Goal: Task Accomplishment & Management: Use online tool/utility

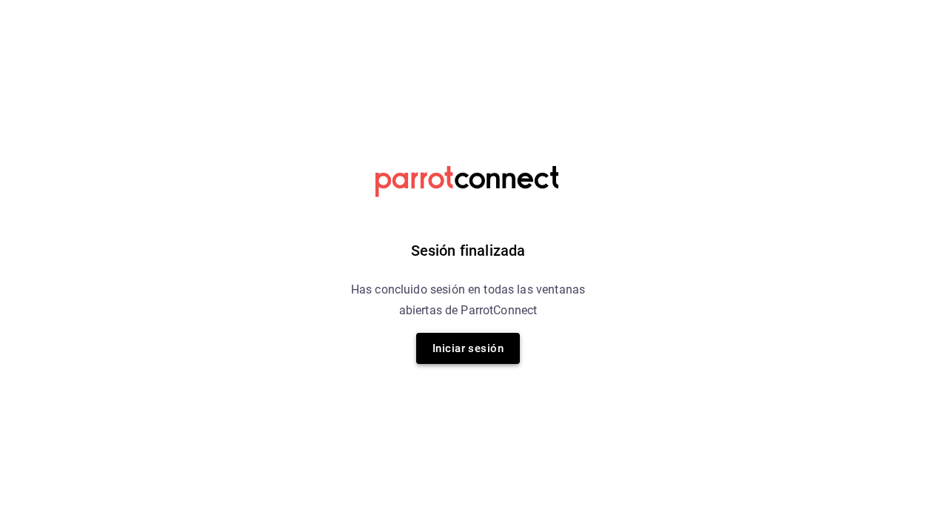
click at [499, 357] on button "Iniciar sesión" at bounding box center [468, 348] width 104 height 31
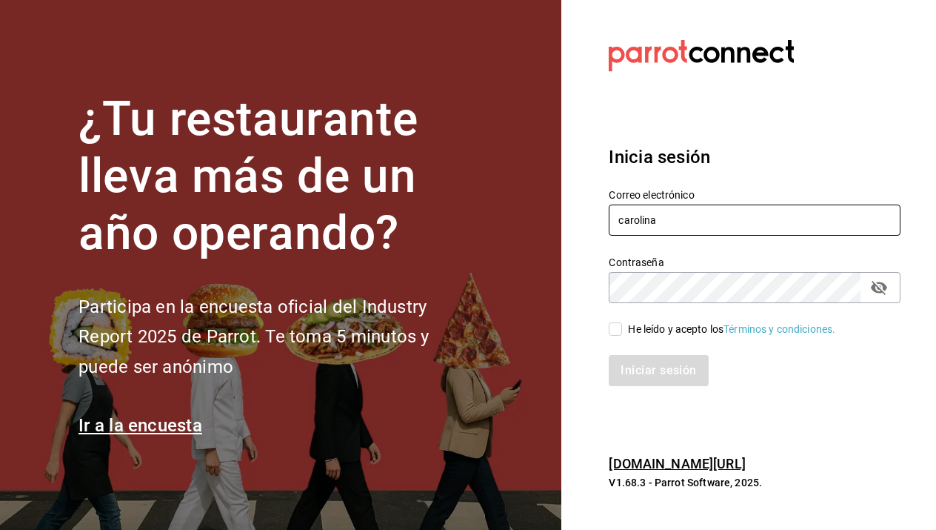
paste input "@"
click at [622, 221] on input "@" at bounding box center [755, 219] width 292 height 31
click at [676, 221] on input "carolina@" at bounding box center [755, 219] width 292 height 31
type input "[EMAIL_ADDRESS][DOMAIN_NAME]"
click at [865, 290] on div "Contraseña" at bounding box center [755, 287] width 292 height 31
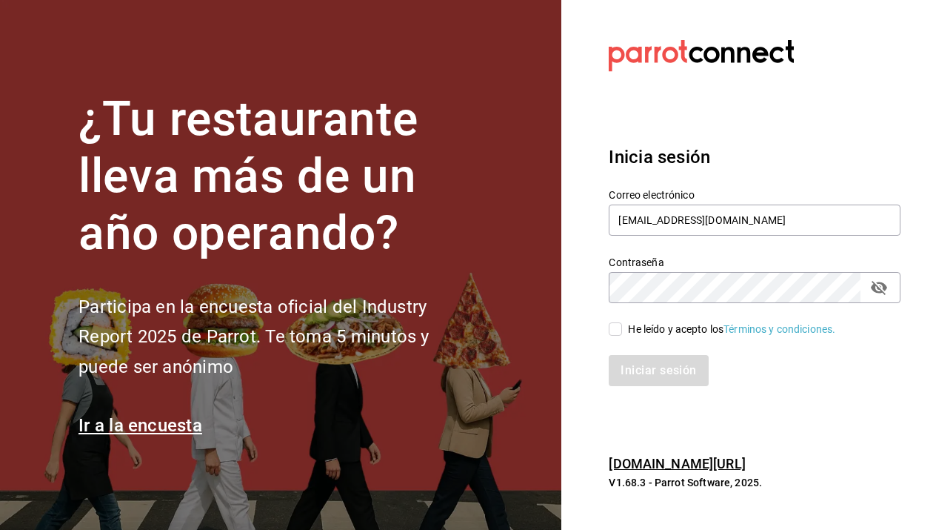
click at [887, 292] on icon "passwordField" at bounding box center [879, 288] width 18 height 18
click at [616, 327] on input "He leído y acepto los Términos y condiciones." at bounding box center [615, 328] width 13 height 13
checkbox input "true"
click at [637, 373] on button "Iniciar sesión" at bounding box center [659, 370] width 101 height 31
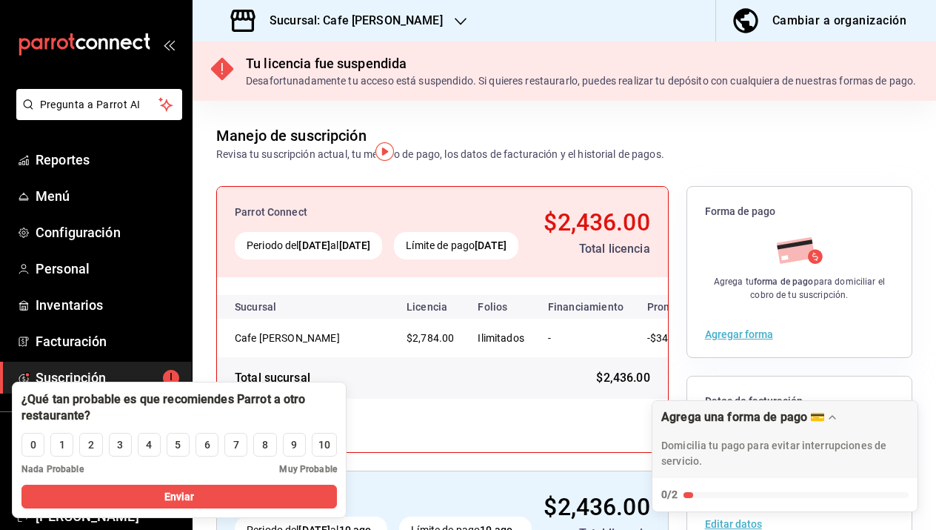
click at [455, 21] on icon "button" at bounding box center [461, 22] width 12 height 12
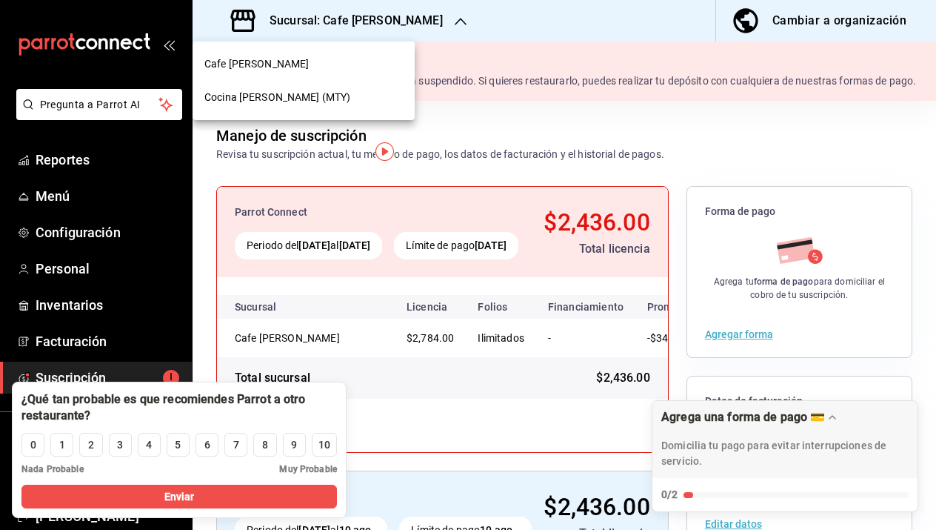
click at [347, 98] on div "Cocina Higuera (MTY)" at bounding box center [303, 98] width 199 height 16
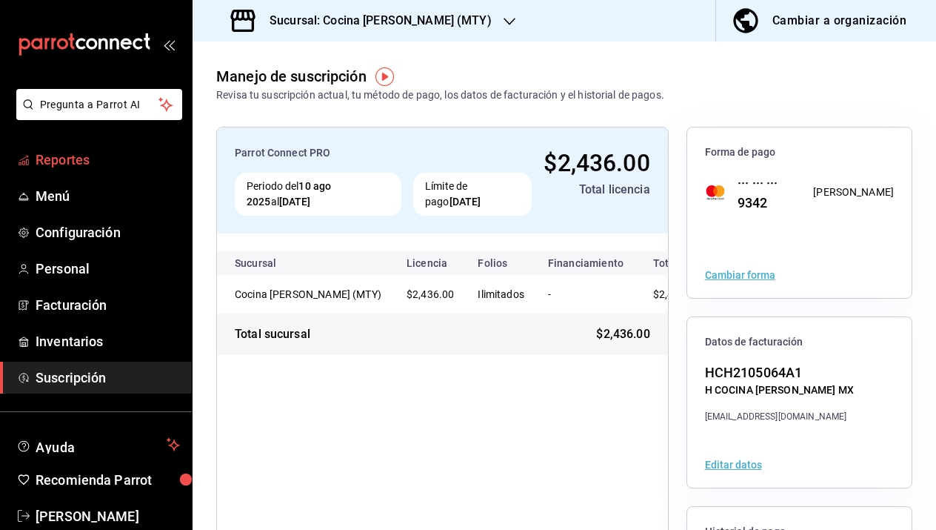
click at [115, 162] on span "Reportes" at bounding box center [108, 160] width 144 height 20
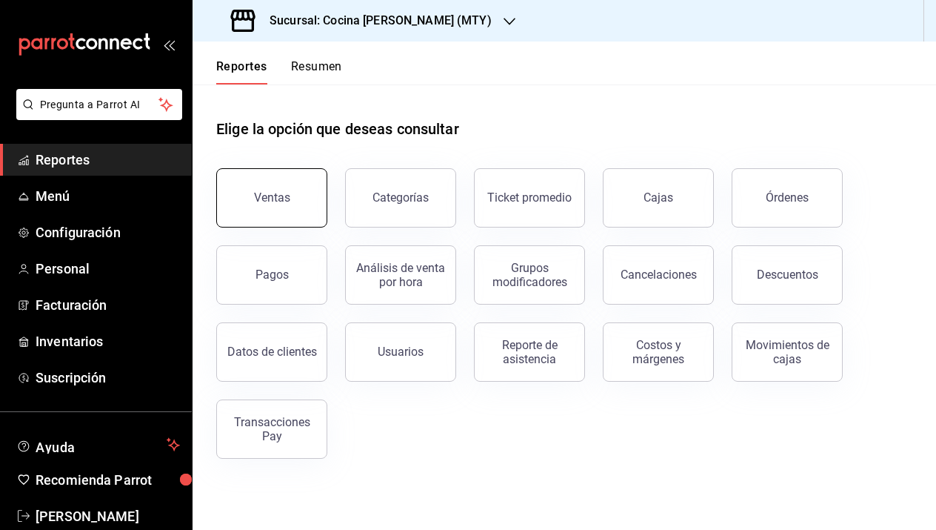
click at [267, 216] on button "Ventas" at bounding box center [271, 197] width 111 height 59
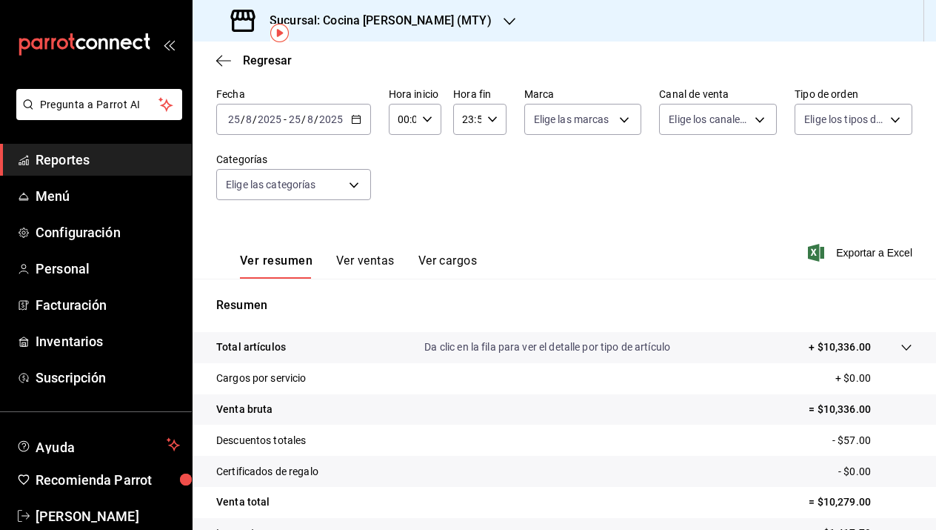
scroll to position [64, 0]
click at [353, 124] on \(Stroke\) "button" at bounding box center [356, 120] width 9 height 8
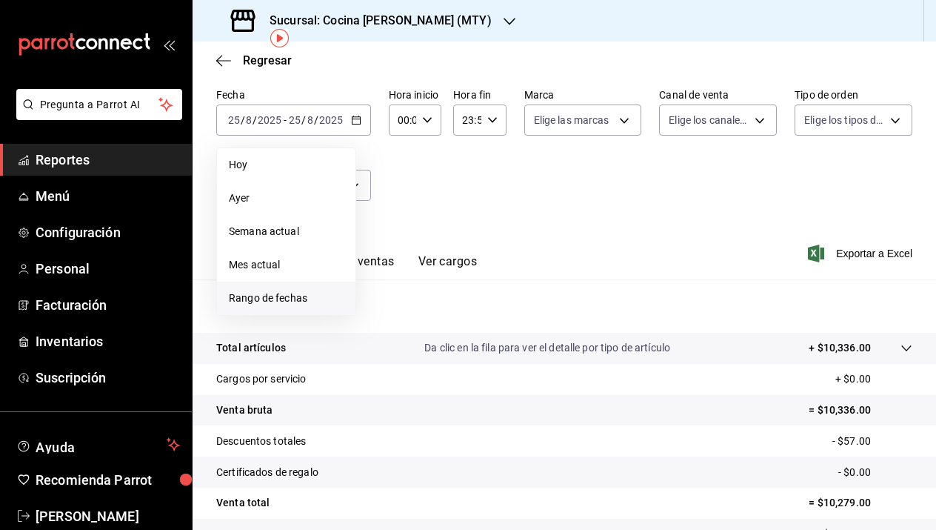
click at [296, 297] on span "Rango de fechas" at bounding box center [286, 298] width 115 height 16
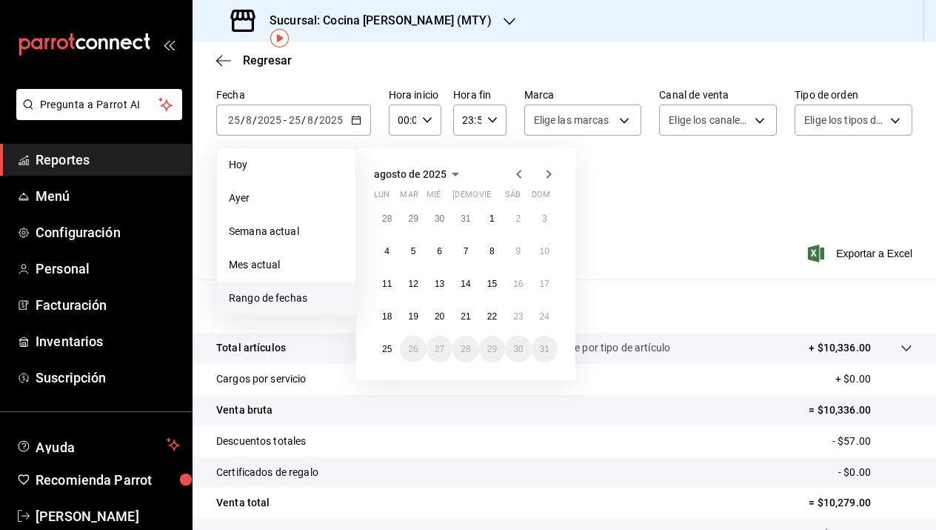
click at [521, 180] on icon "button" at bounding box center [519, 174] width 18 height 18
click at [413, 225] on button "1" at bounding box center [413, 218] width 26 height 27
click at [470, 349] on abbr "31" at bounding box center [466, 349] width 10 height 10
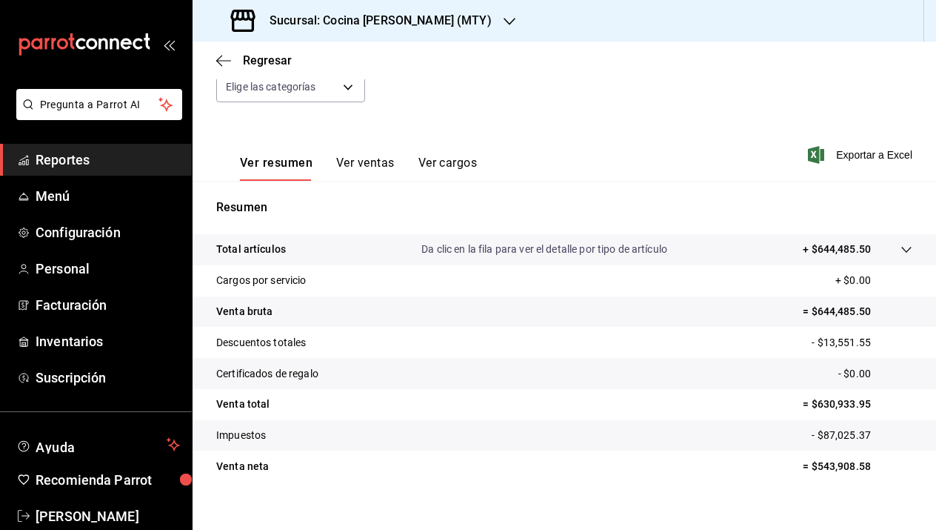
scroll to position [168, 0]
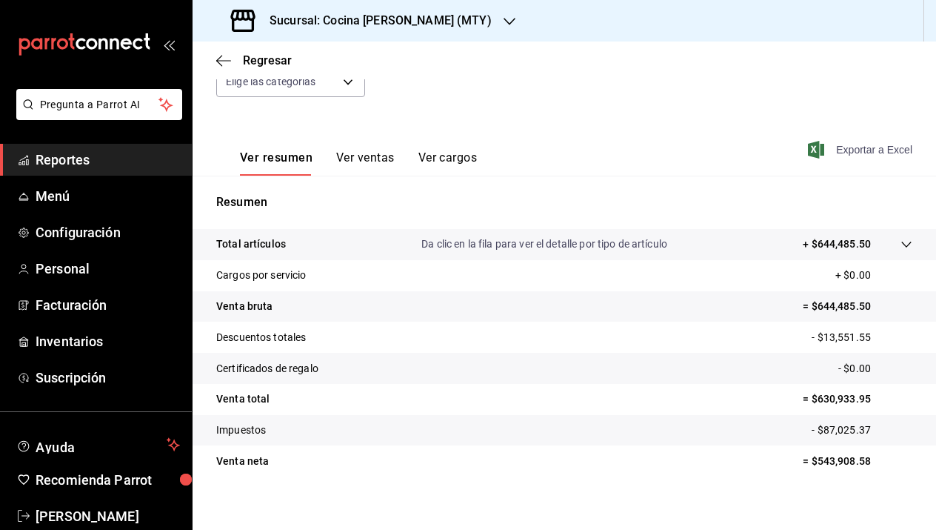
click at [869, 150] on span "Exportar a Excel" at bounding box center [861, 150] width 101 height 18
